Goal: Information Seeking & Learning: Find specific fact

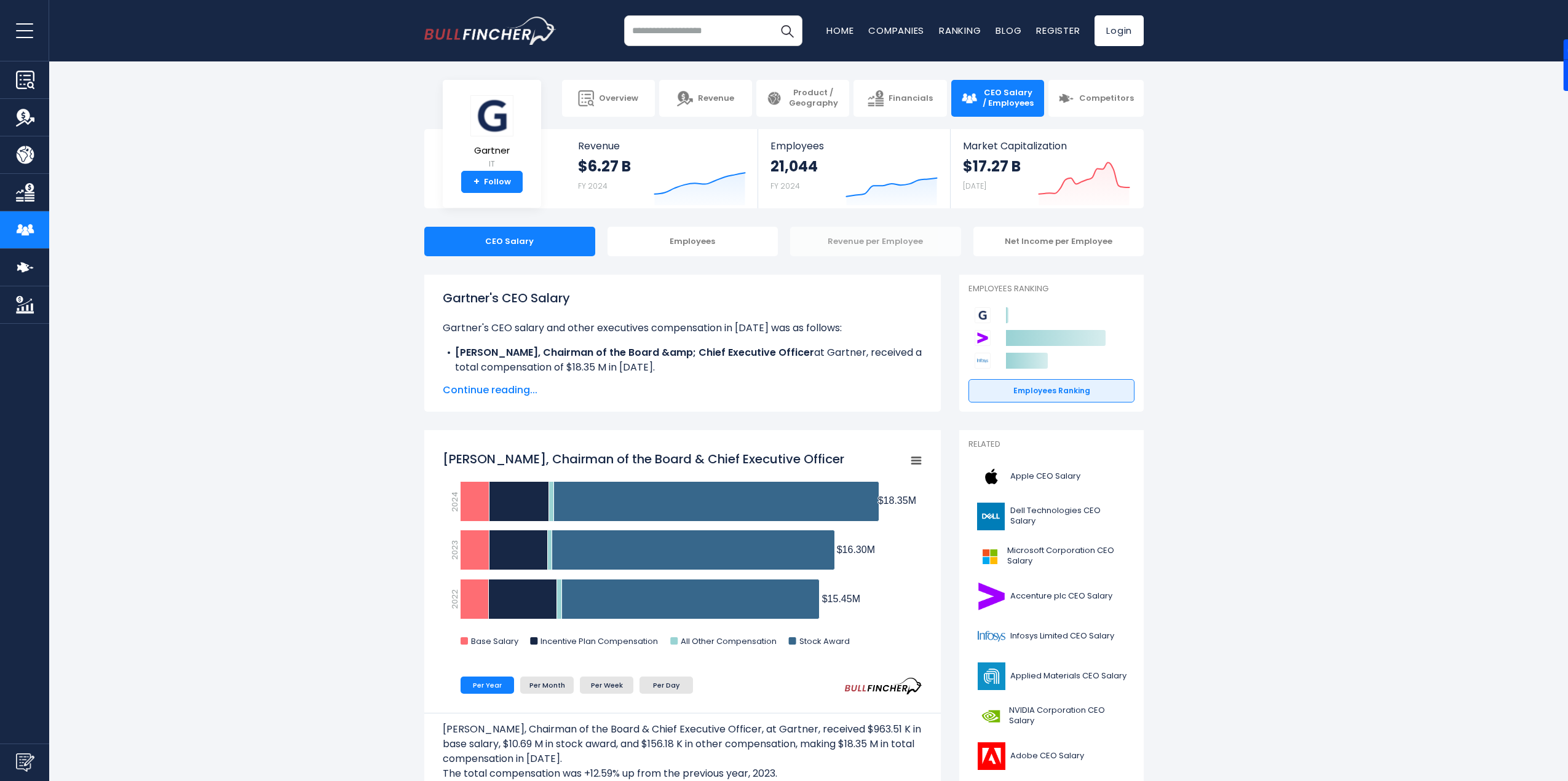
click at [910, 249] on div "Revenue per Employee" at bounding box center [875, 241] width 171 height 30
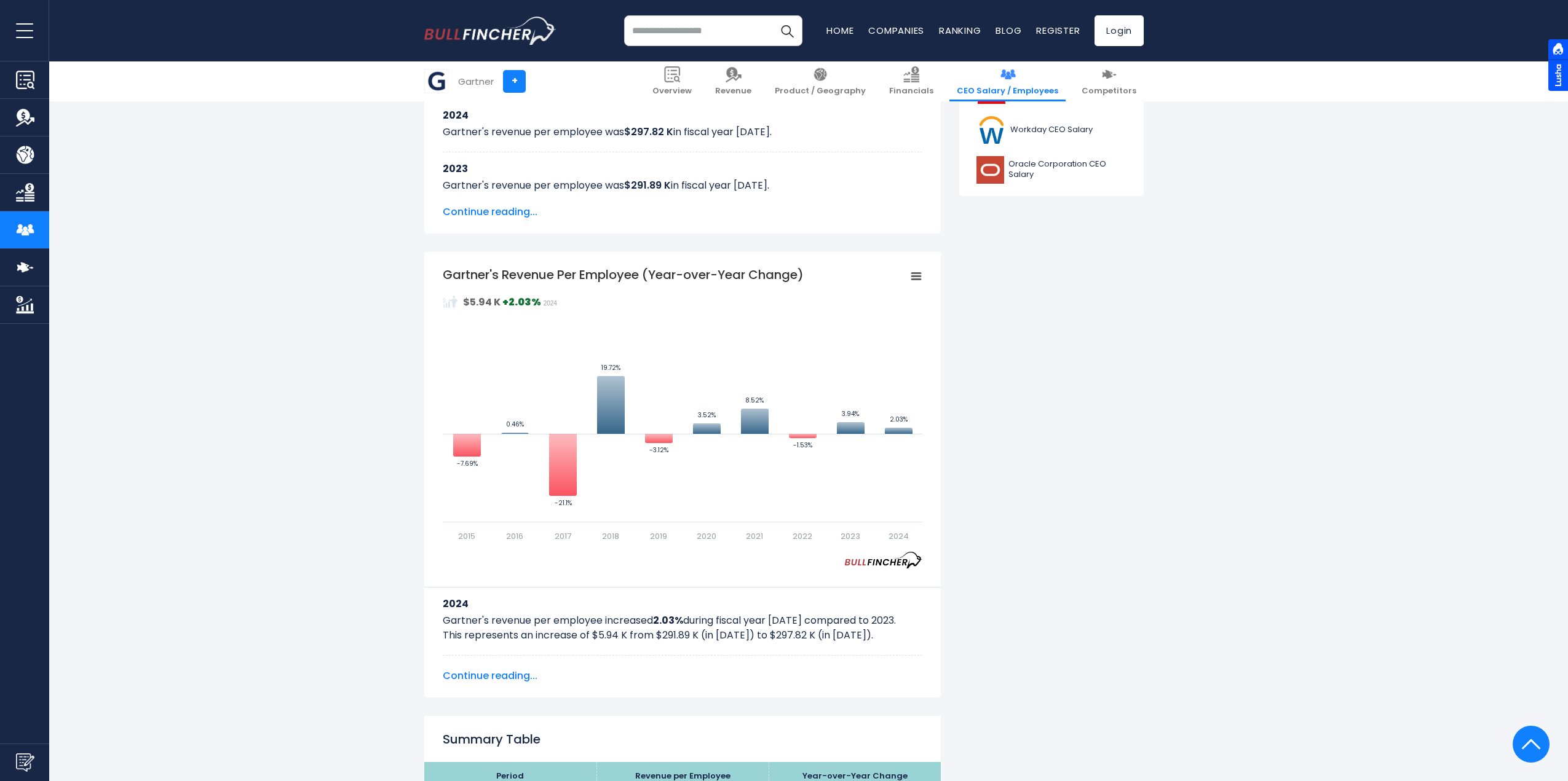
scroll to position [676, 0]
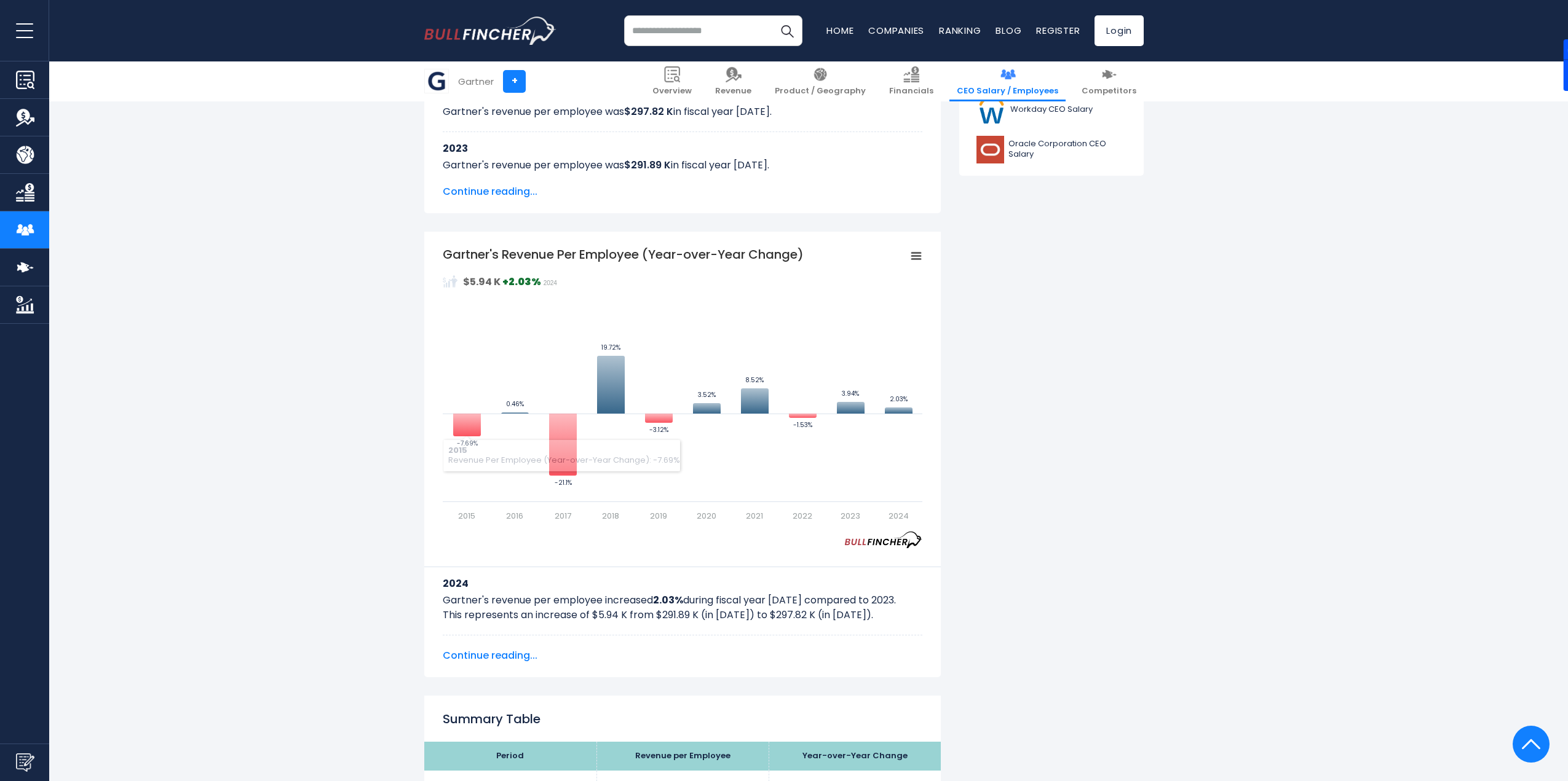
drag, startPoint x: 379, startPoint y: 381, endPoint x: 384, endPoint y: 365, distance: 16.8
